Goal: Register for event/course

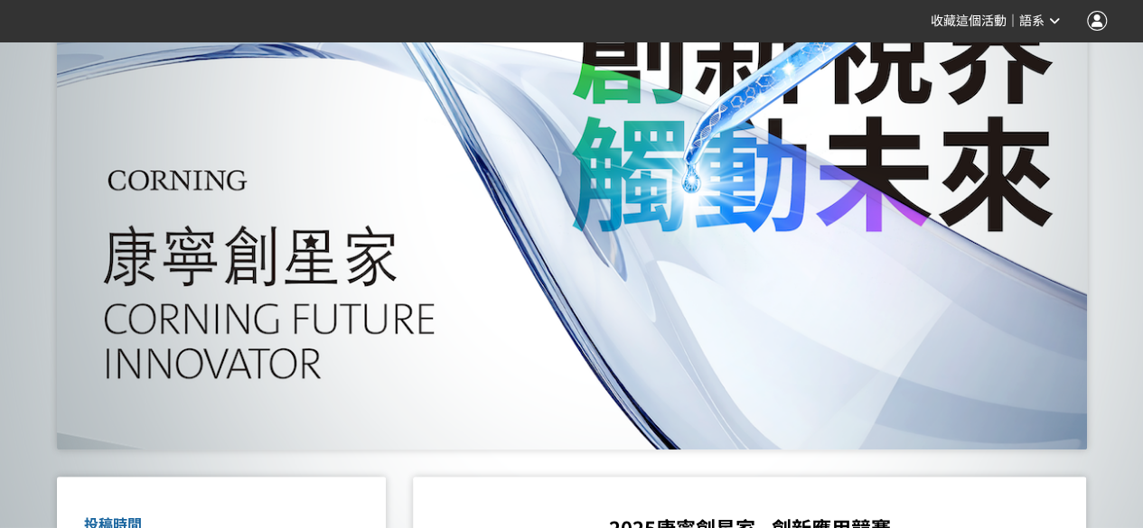
scroll to position [723, 0]
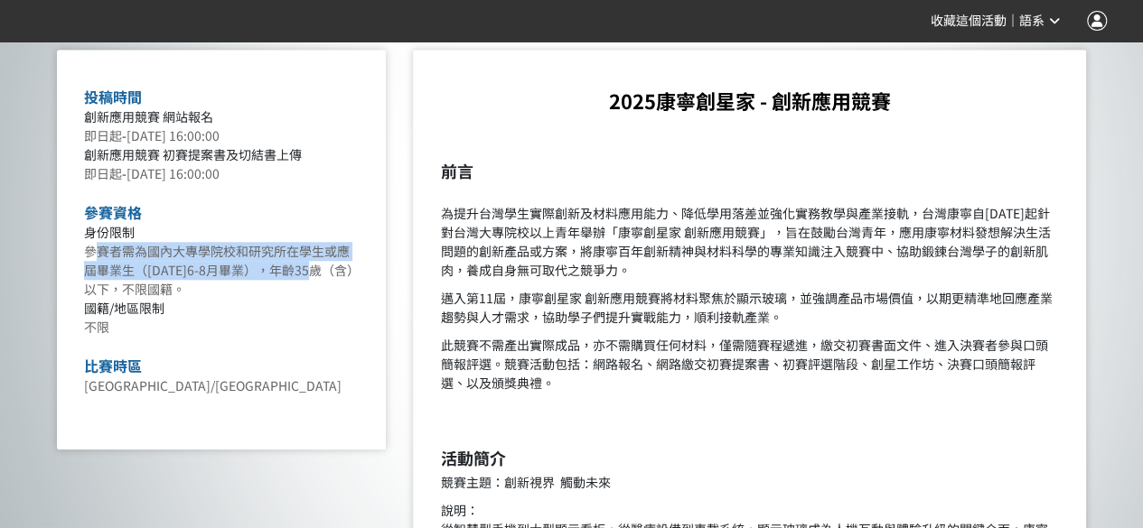
drag, startPoint x: 90, startPoint y: 255, endPoint x: 381, endPoint y: 275, distance: 291.5
click at [381, 275] on div "投稿時間 創新應用競賽 網站報名 即日起 - [DATE] 16:00:00 創新應用競賽 初賽提案書及切結書上傳 即日起 - [DATE] 16:00:00…" at bounding box center [222, 250] width 330 height 400
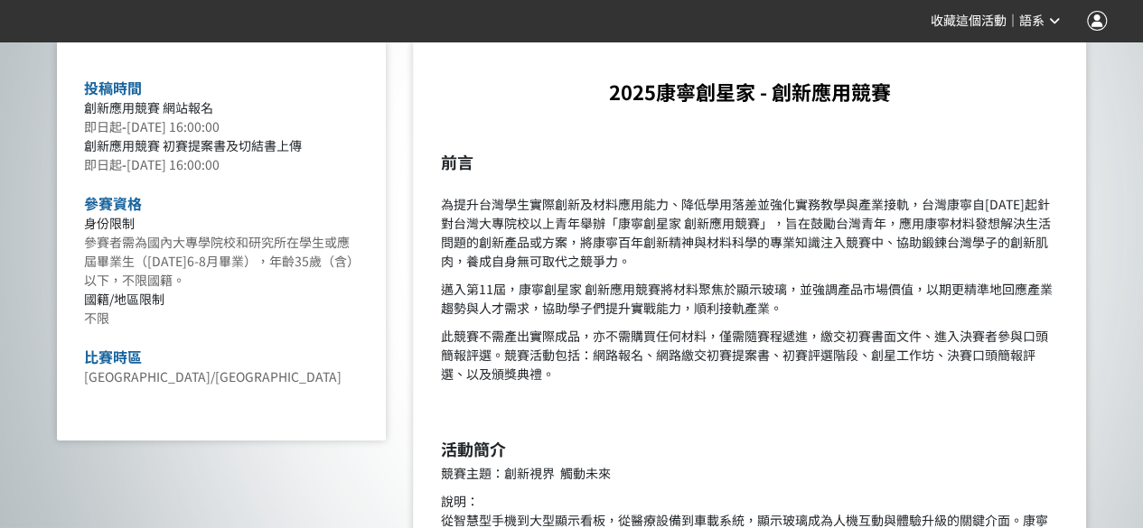
scroll to position [843, 0]
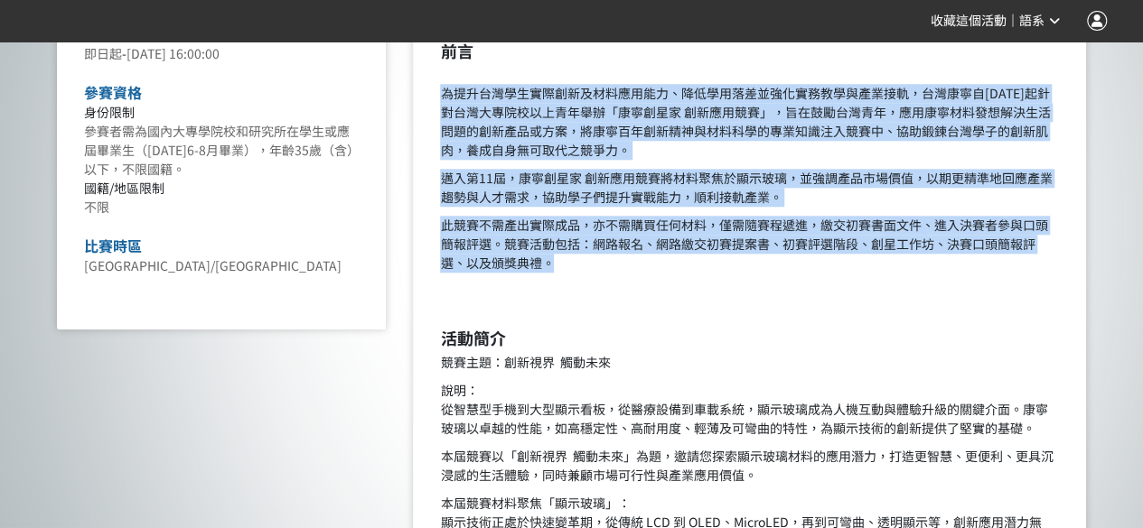
drag, startPoint x: 439, startPoint y: 90, endPoint x: 596, endPoint y: 268, distance: 237.4
click at [596, 268] on p "此競賽不需產出實際成品，亦不需購買任何材料，僅需隨賽程遞進，繳交初賽書面文件、進入決賽者參與口頭簡報評選。競賽活動包括：網路報名、網路繳交初賽提案書、初賽評選…" at bounding box center [749, 244] width 619 height 57
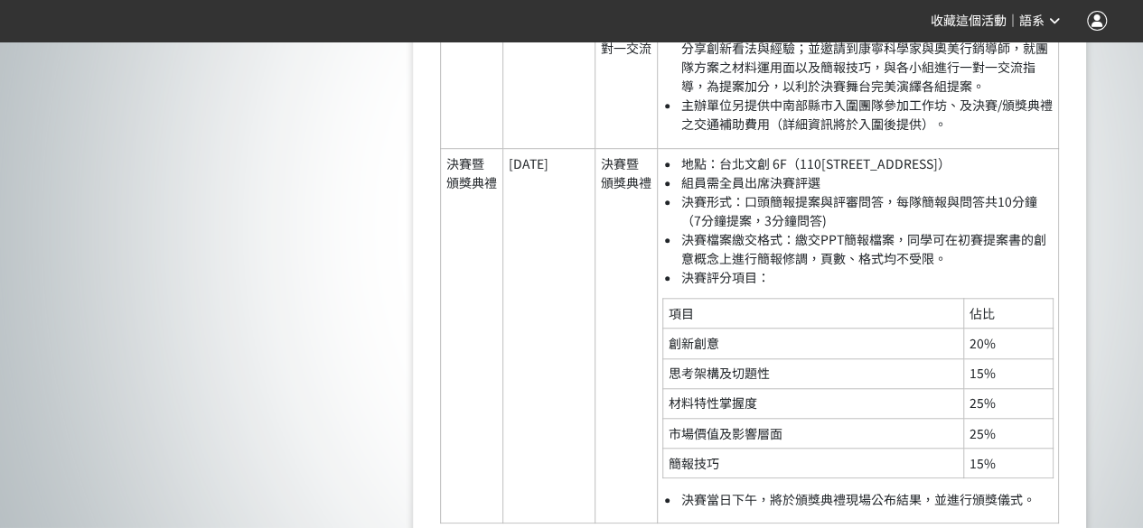
scroll to position [4624, 0]
